Goal: Task Accomplishment & Management: Manage account settings

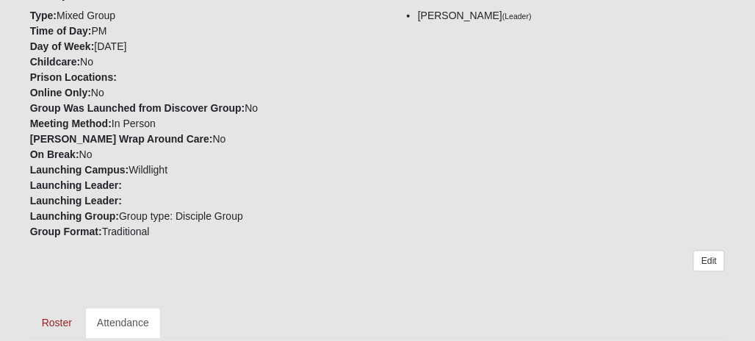
scroll to position [367, 0]
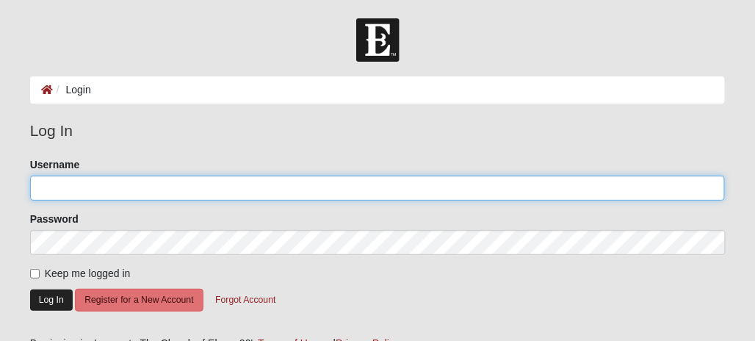
type input "Whitepiner71"
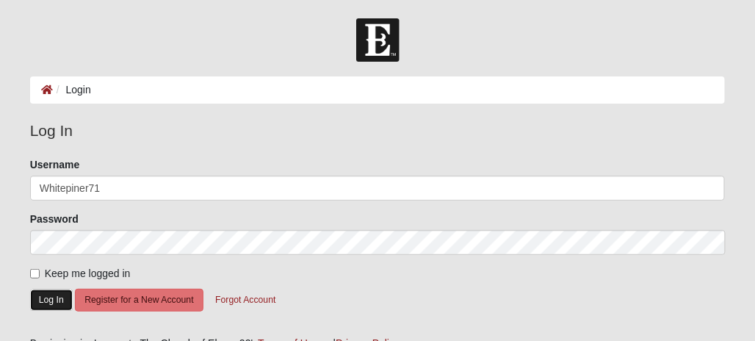
click at [49, 293] on button "Log In" at bounding box center [51, 299] width 43 height 21
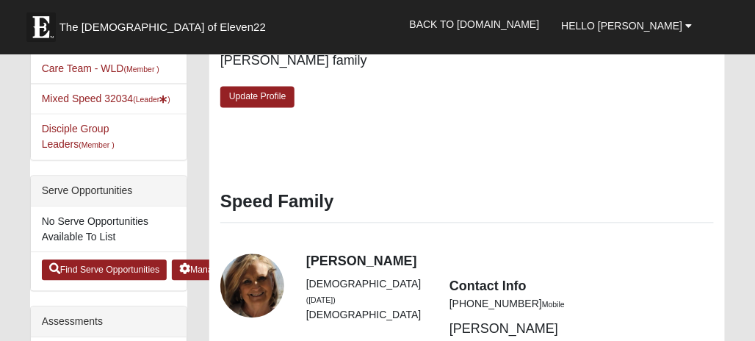
scroll to position [588, 0]
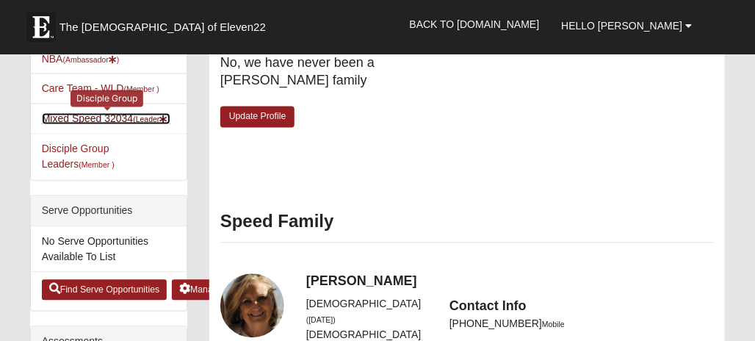
click at [93, 113] on link "Mixed Speed 32034 (Leader )" at bounding box center [106, 119] width 129 height 12
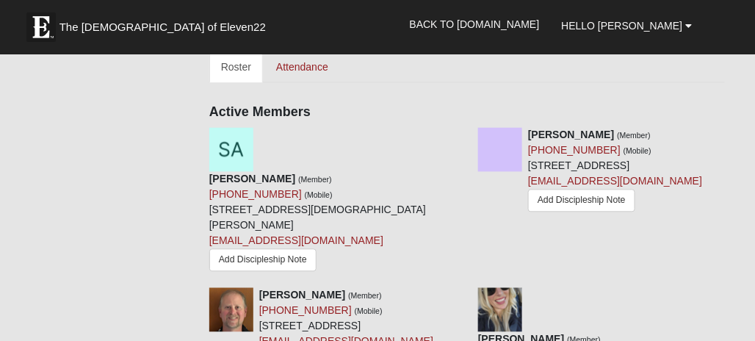
scroll to position [661, 0]
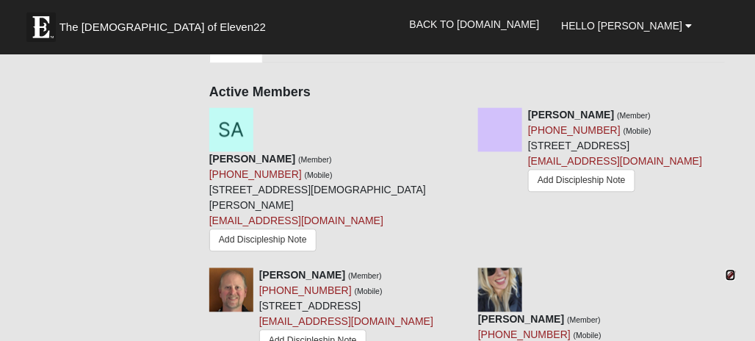
click at [729, 270] on icon at bounding box center [731, 275] width 10 height 10
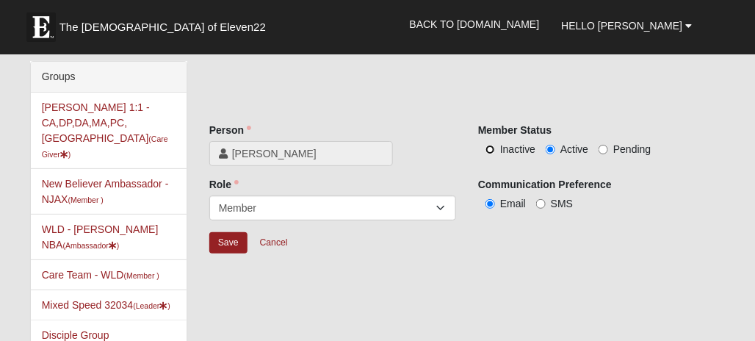
click at [488, 151] on input "Inactive" at bounding box center [491, 150] width 10 height 10
radio input "true"
click at [220, 237] on input "Save" at bounding box center [228, 242] width 38 height 21
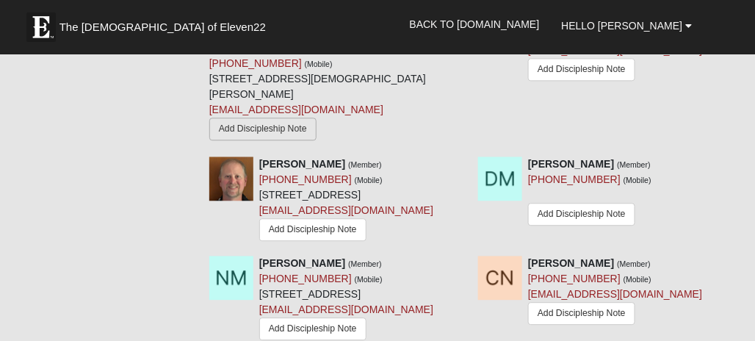
scroll to position [735, 0]
